Goal: Transaction & Acquisition: Purchase product/service

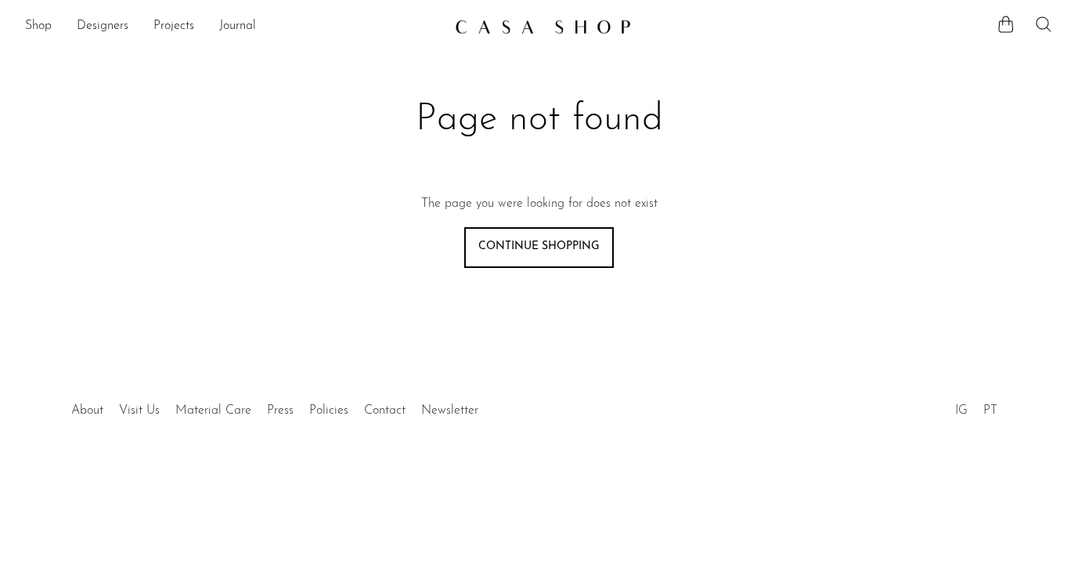
click at [1040, 16] on icon at bounding box center [1043, 24] width 19 height 19
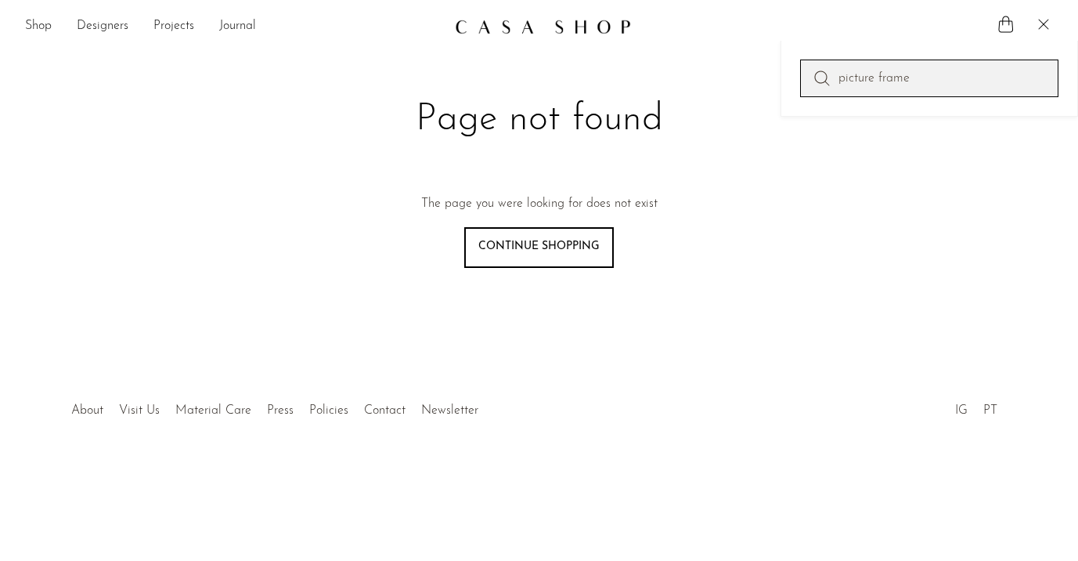
type input "picture frame"
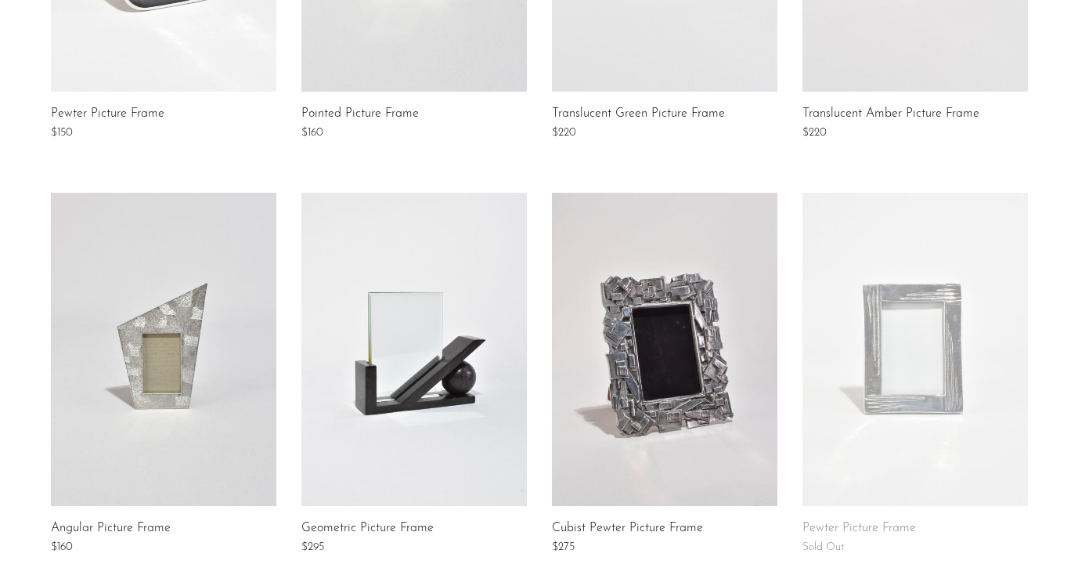
scroll to position [1231, 0]
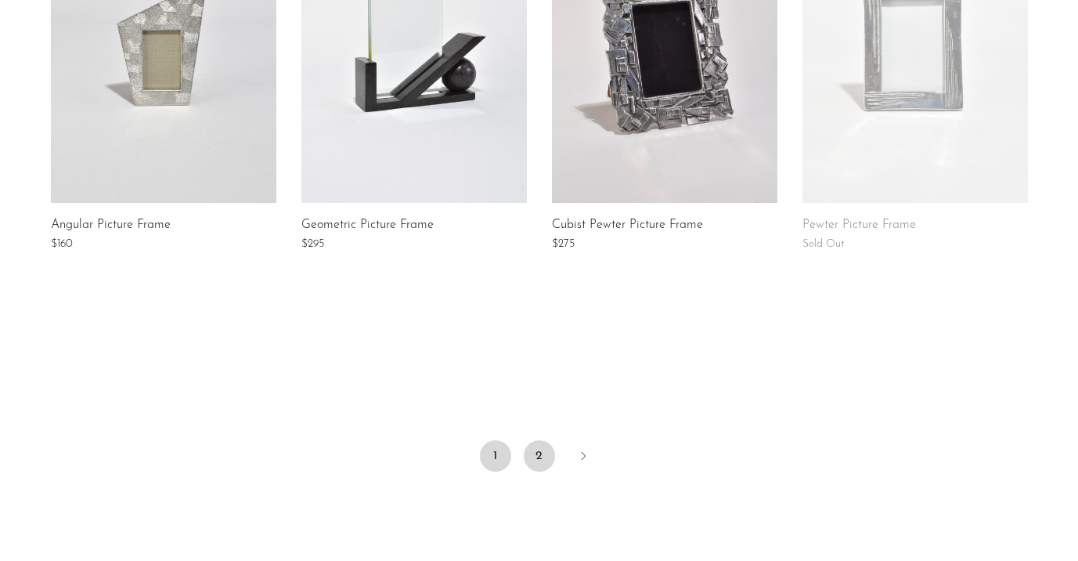
click at [524, 450] on link "2" at bounding box center [539, 455] width 31 height 31
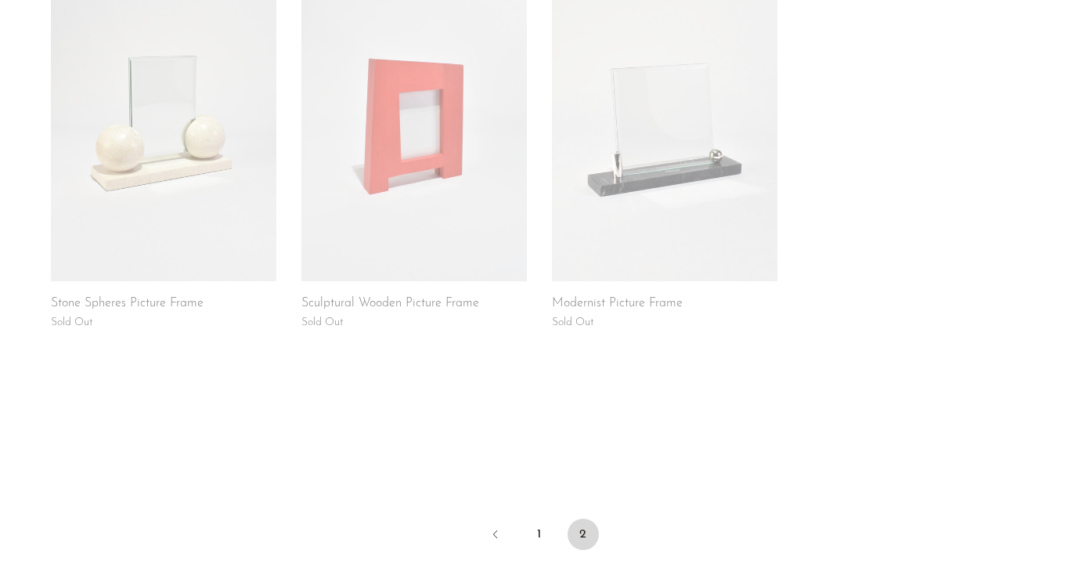
scroll to position [325, 0]
click at [540, 528] on link "1" at bounding box center [539, 532] width 31 height 31
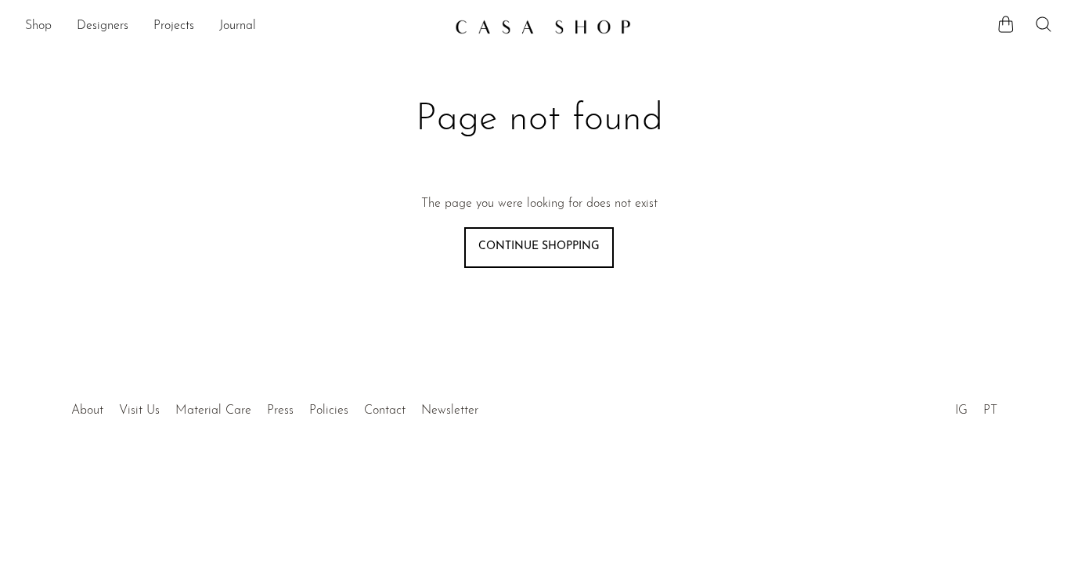
click at [34, 25] on link "Shop" at bounding box center [38, 26] width 27 height 20
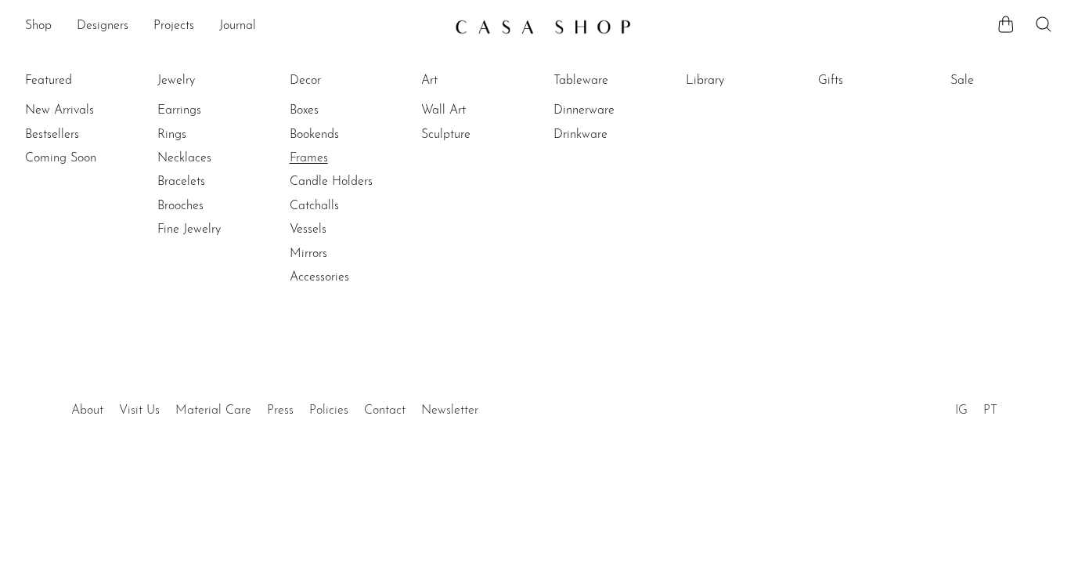
click at [312, 159] on link "Frames" at bounding box center [348, 158] width 117 height 17
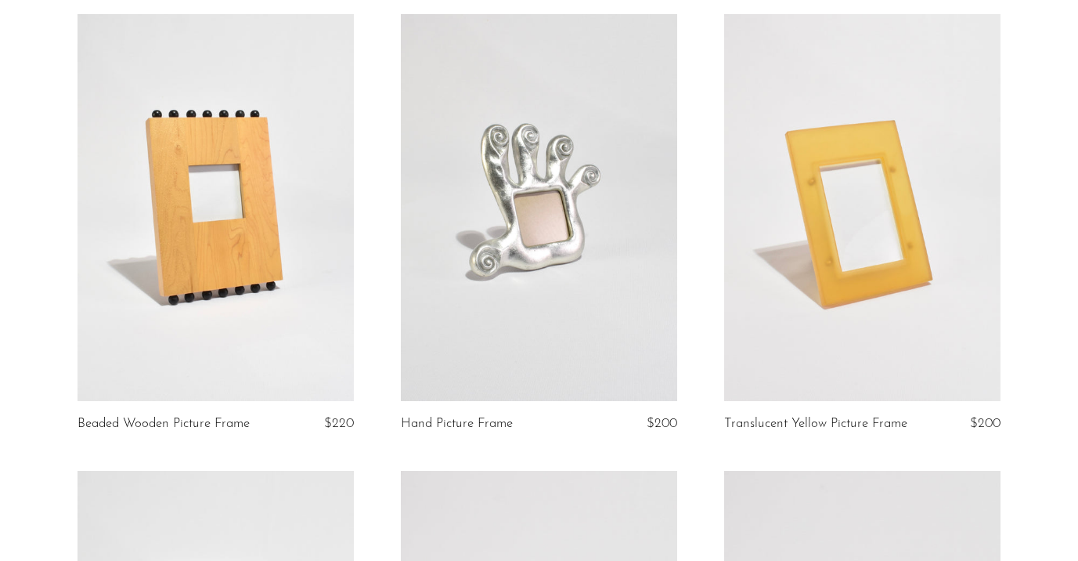
scroll to position [72, 0]
